Goal: Information Seeking & Learning: Check status

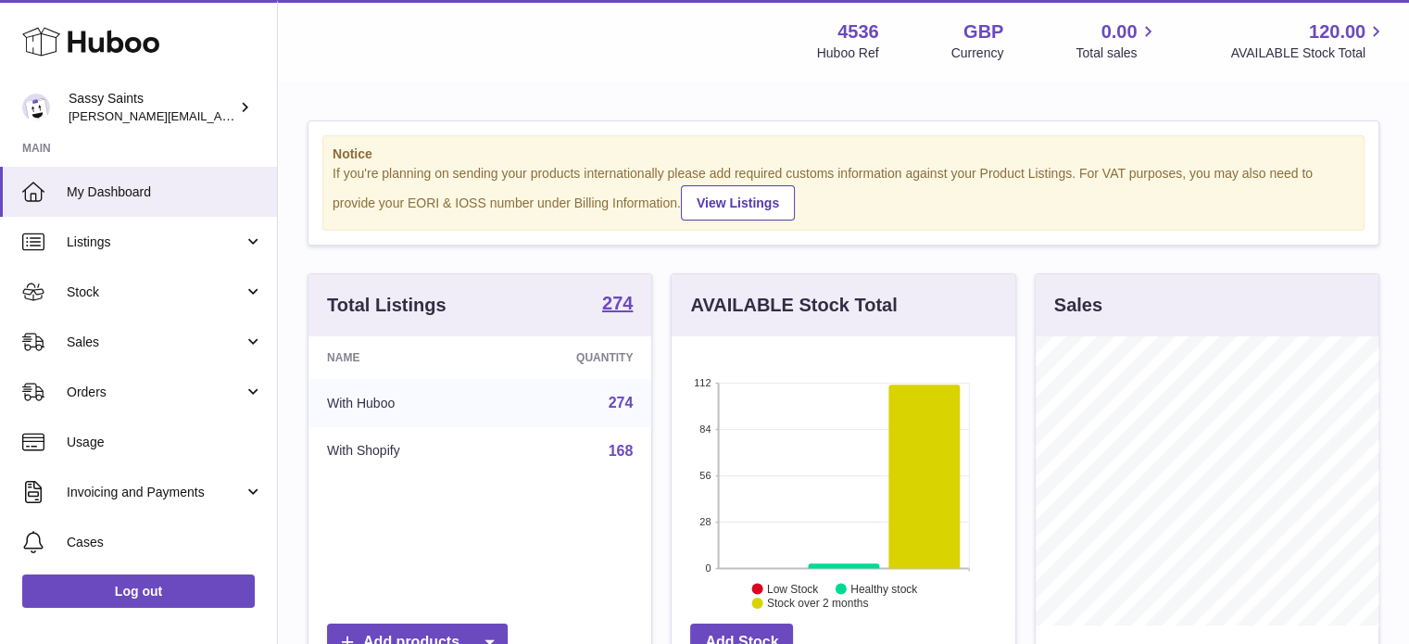
scroll to position [289, 344]
click at [109, 346] on span "Sales" at bounding box center [155, 342] width 177 height 18
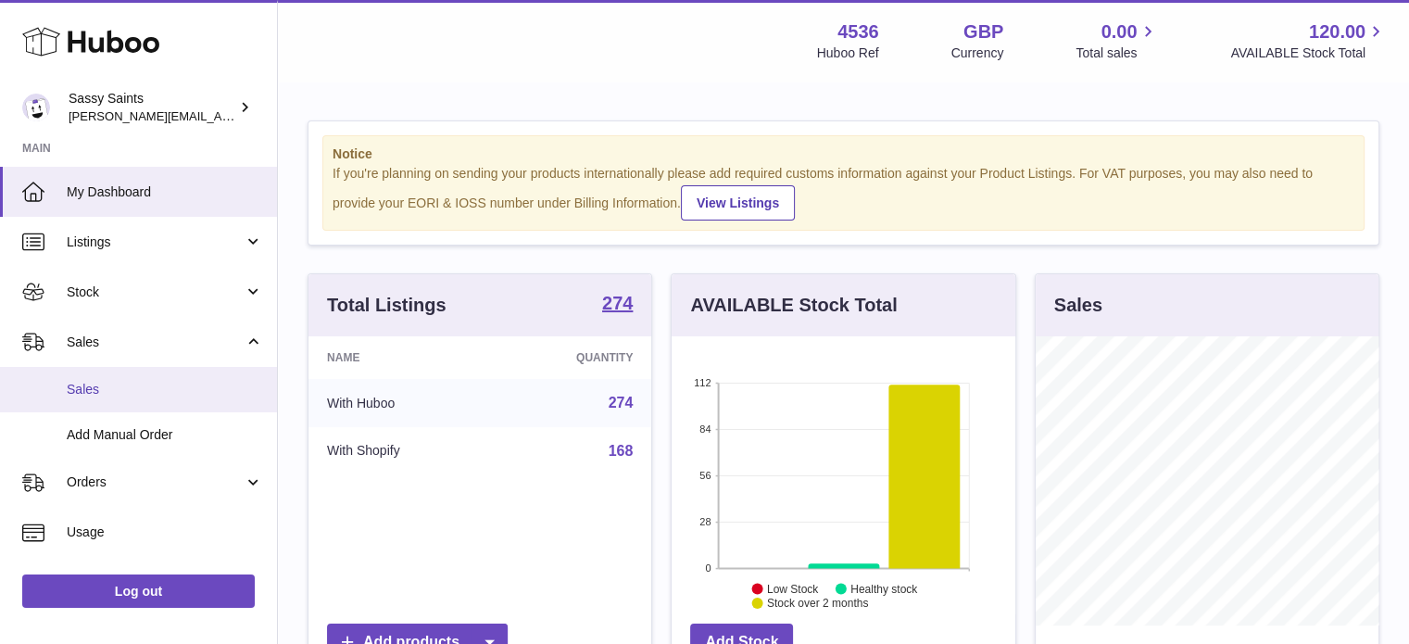
click at [101, 390] on span "Sales" at bounding box center [165, 390] width 196 height 18
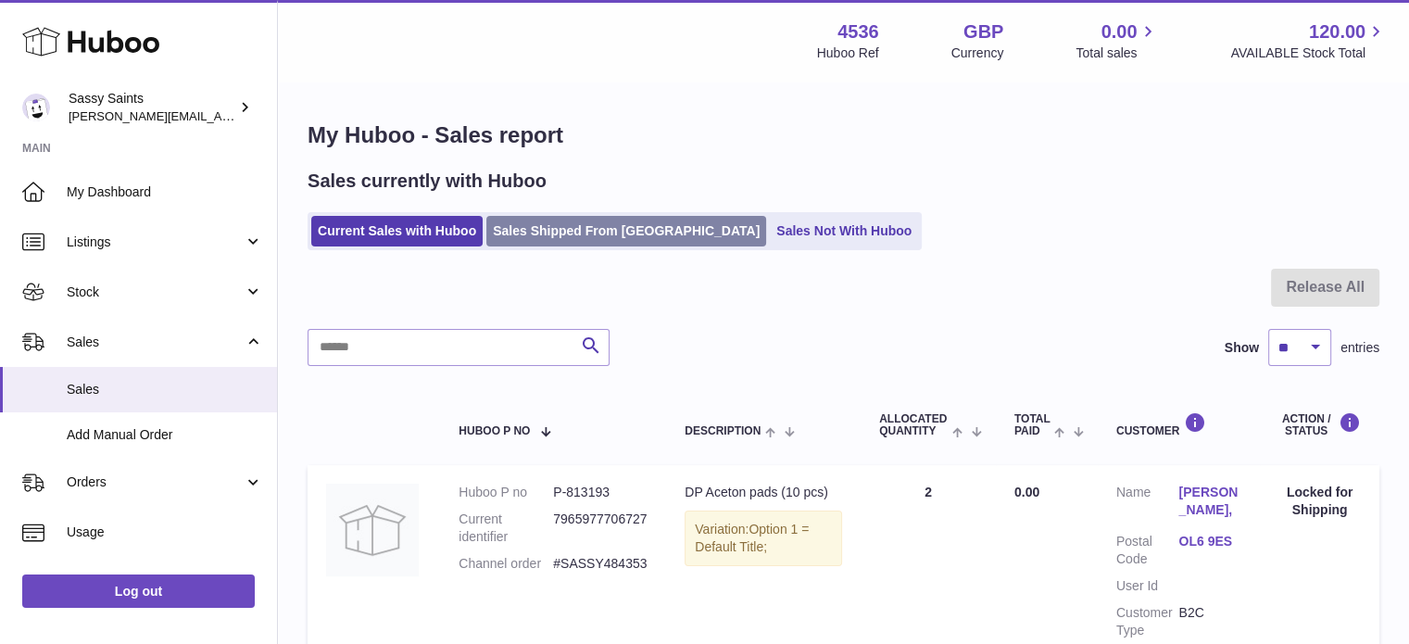
click at [540, 235] on link "Sales Shipped From [GEOGRAPHIC_DATA]" at bounding box center [626, 231] width 280 height 31
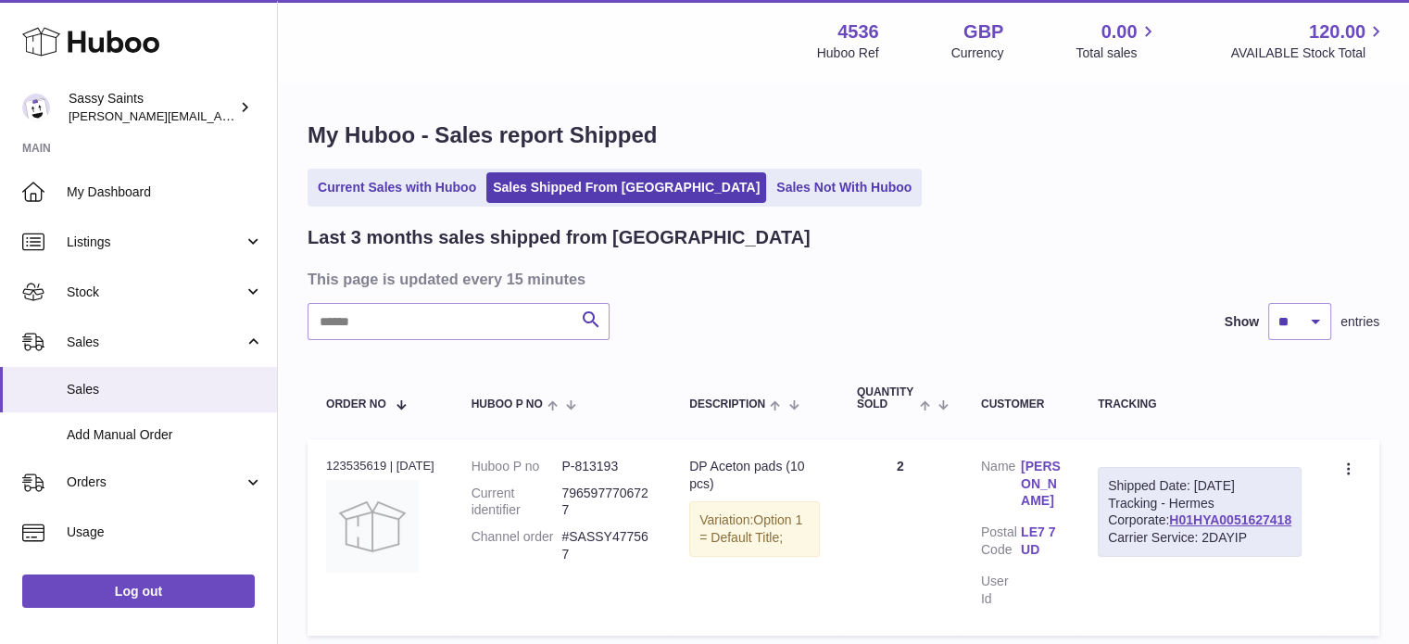
click at [634, 538] on dd "#SASSY477567" at bounding box center [606, 545] width 91 height 35
copy dd "SASSY477567"
